Goal: Information Seeking & Learning: Learn about a topic

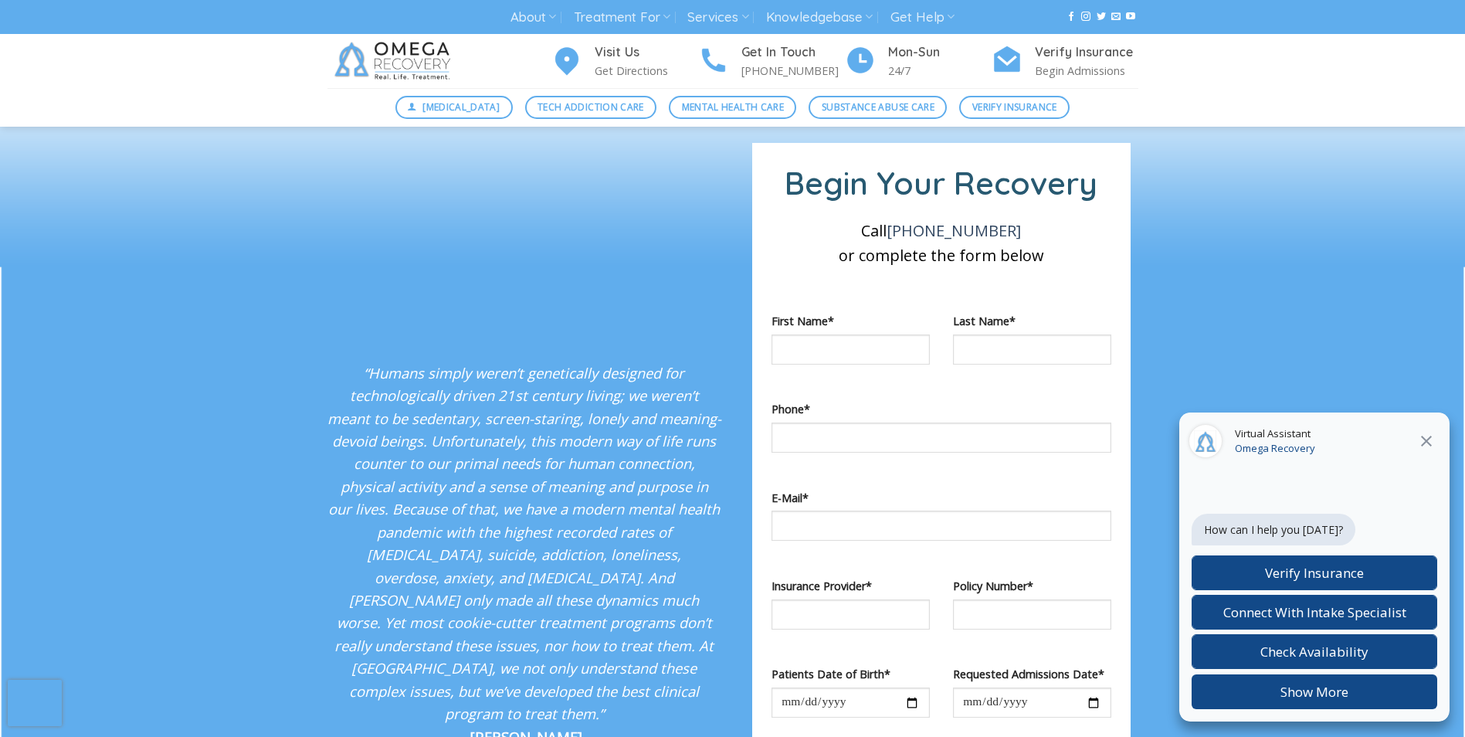
scroll to position [2625, 0]
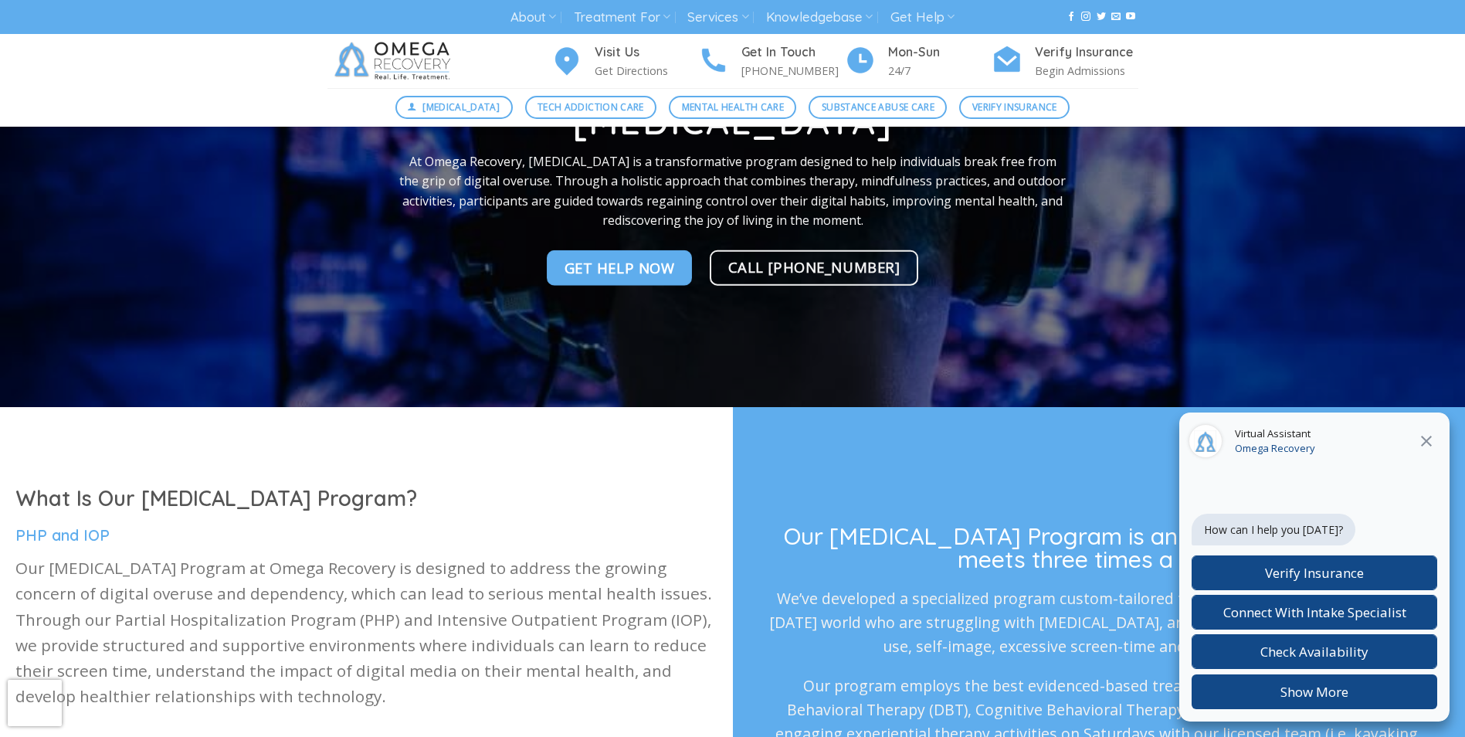
scroll to position [309, 0]
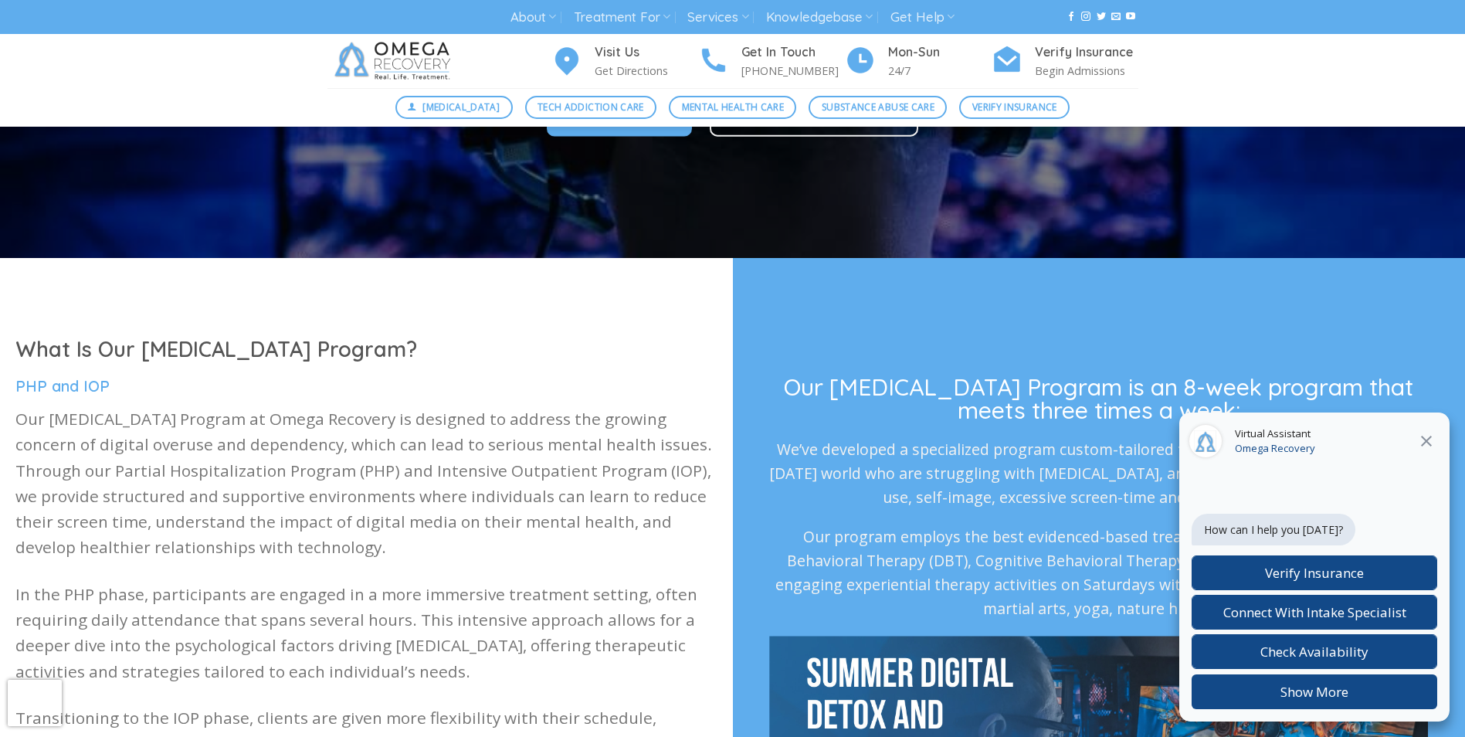
click at [1419, 442] on icon "Close" at bounding box center [1426, 441] width 19 height 19
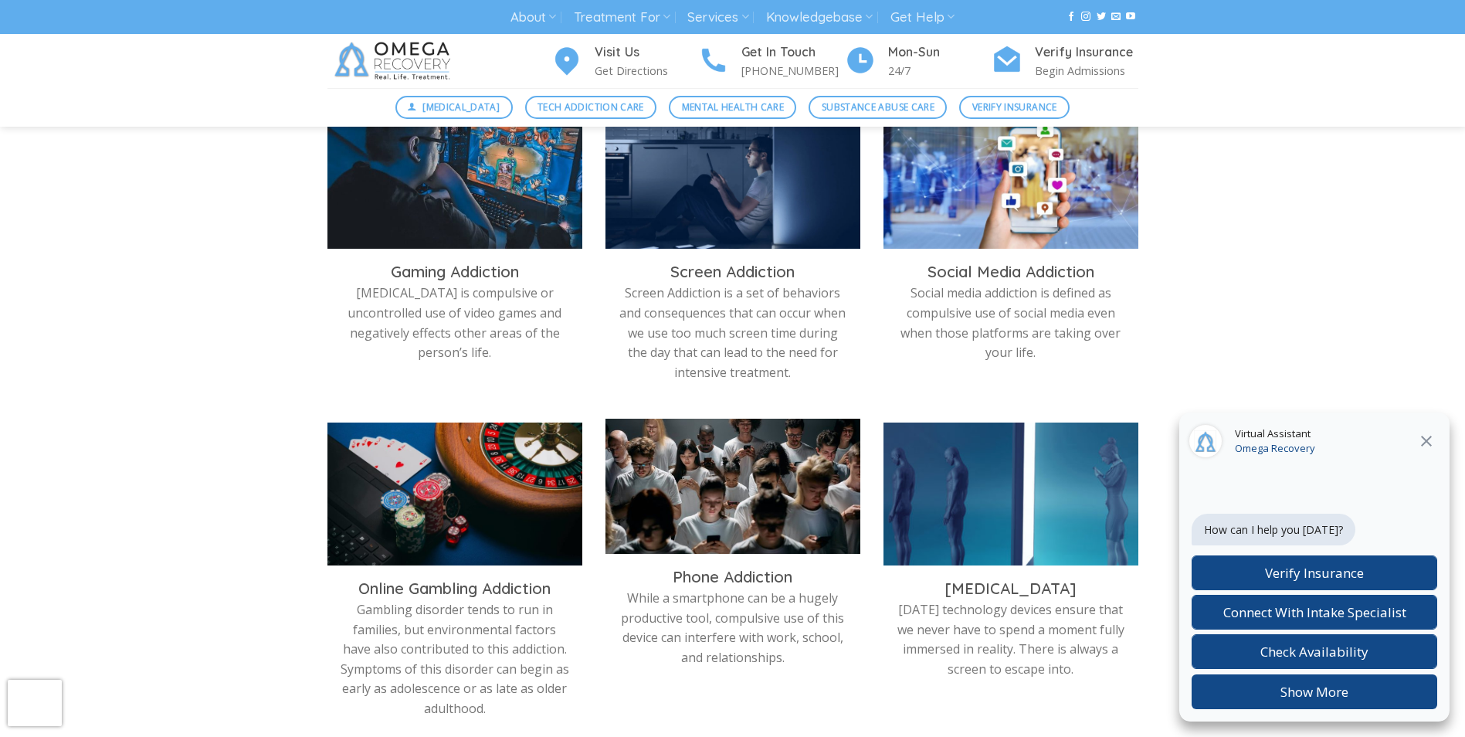
scroll to position [540, 0]
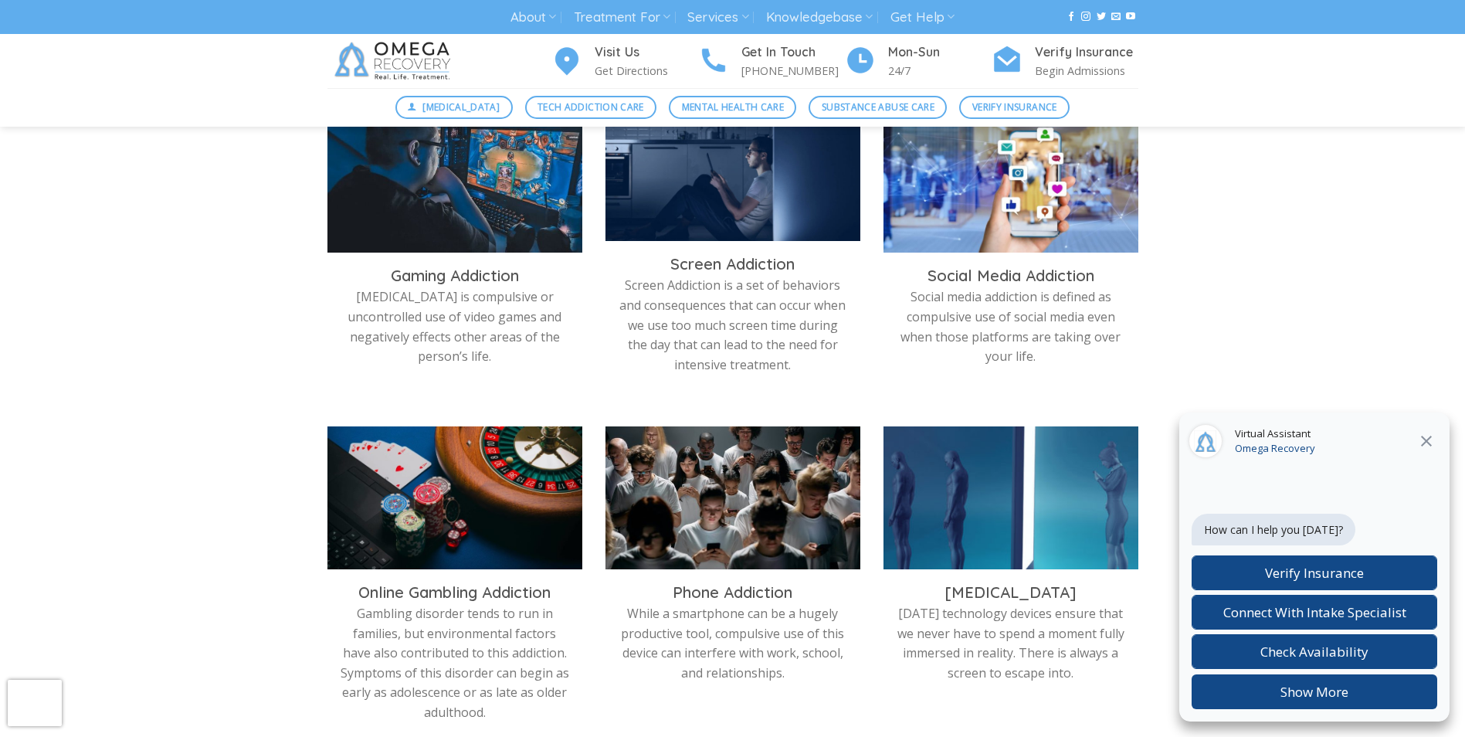
click at [692, 232] on img at bounding box center [732, 177] width 255 height 143
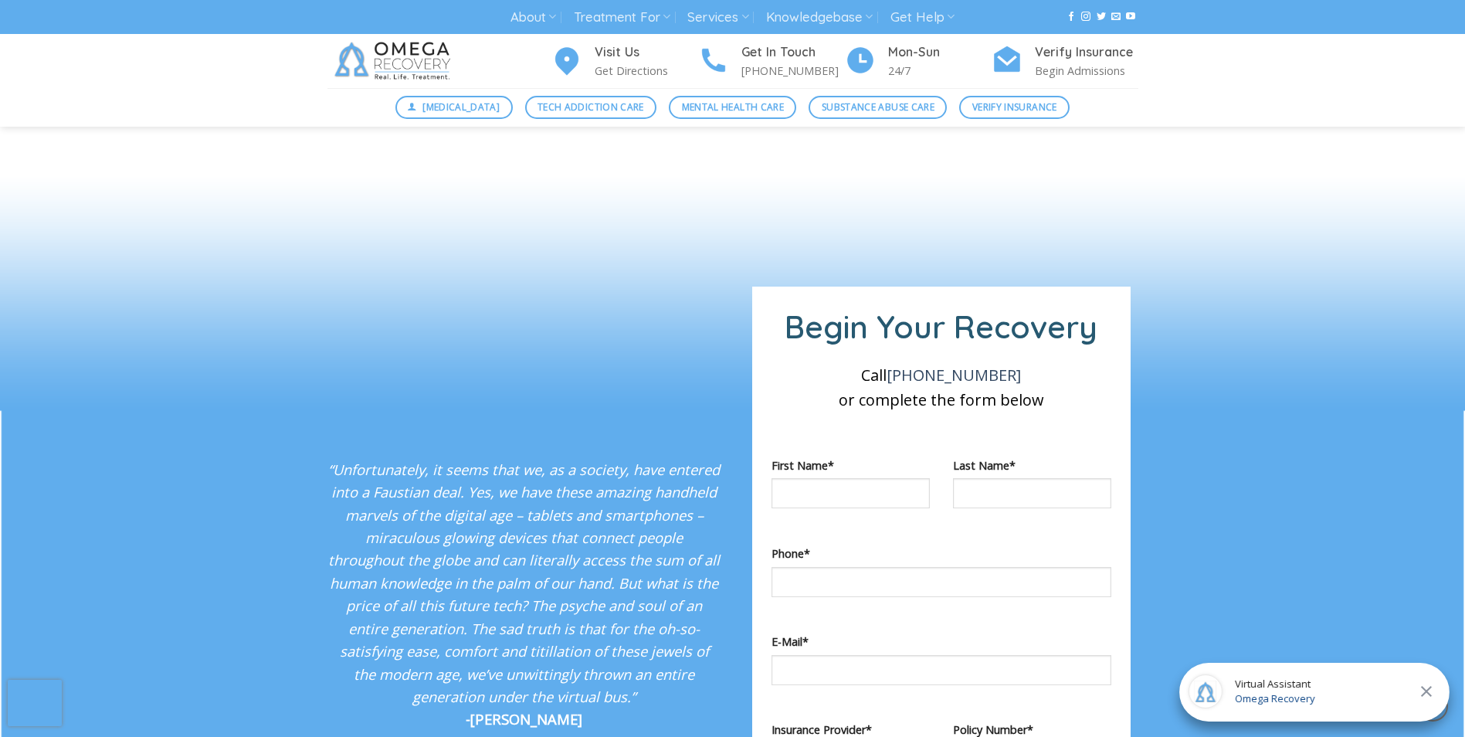
scroll to position [1312, 0]
